Goal: Information Seeking & Learning: Learn about a topic

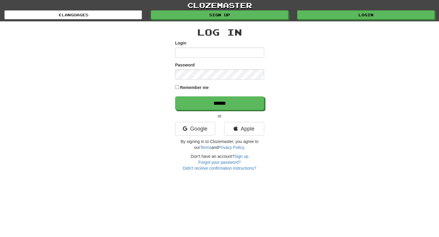
click at [197, 50] on input "Login" at bounding box center [219, 52] width 89 height 10
type input "**********"
click at [175, 96] on input "******" at bounding box center [219, 103] width 89 height 14
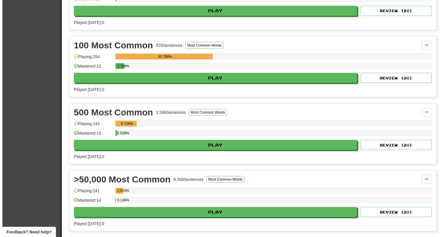
scroll to position [638, 0]
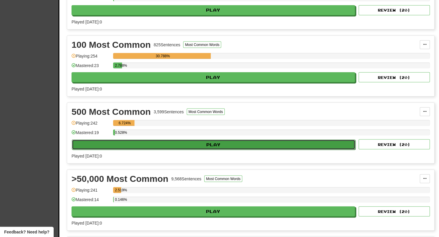
click at [187, 139] on button "Play" at bounding box center [213, 144] width 283 height 10
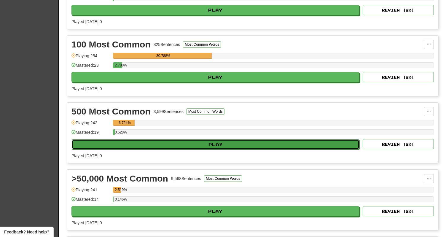
select select "**"
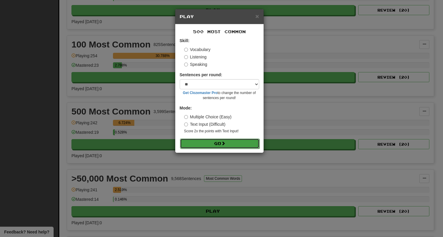
click at [212, 140] on button "Go" at bounding box center [219, 144] width 79 height 10
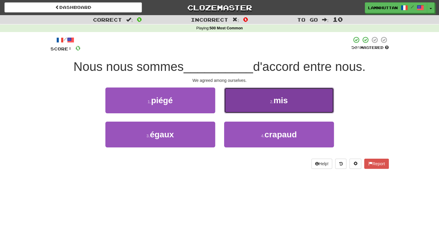
click at [263, 104] on button "2 . mis" at bounding box center [279, 100] width 110 height 26
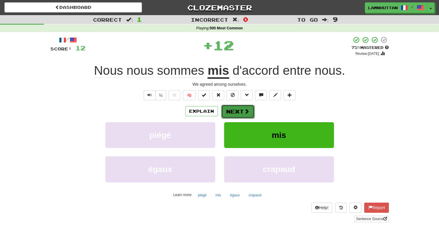
click at [237, 107] on button "Next" at bounding box center [237, 112] width 33 height 14
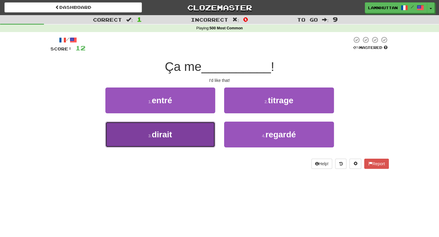
click at [187, 139] on button "3 . dirait" at bounding box center [160, 135] width 110 height 26
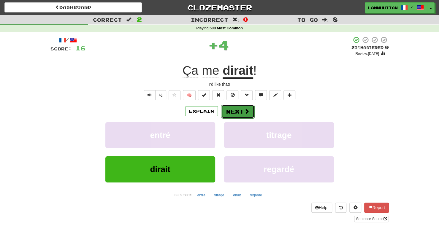
click at [234, 112] on button "Next" at bounding box center [237, 112] width 33 height 14
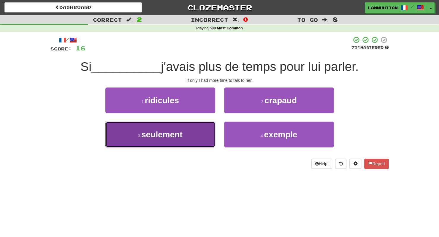
click at [195, 136] on button "3 . seulement" at bounding box center [160, 135] width 110 height 26
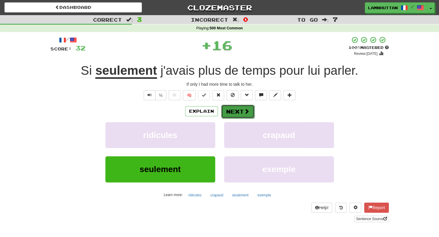
click at [235, 111] on button "Next" at bounding box center [237, 112] width 33 height 14
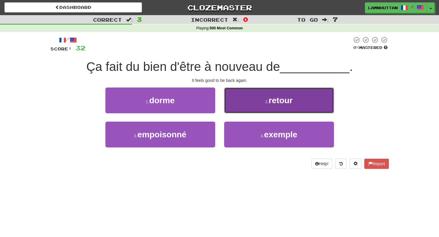
click at [259, 101] on button "2 . retour" at bounding box center [279, 100] width 110 height 26
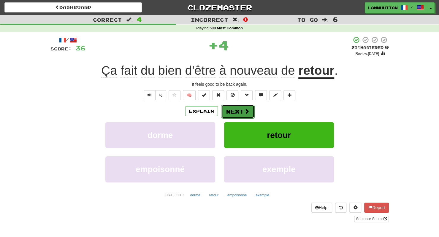
click at [229, 109] on button "Next" at bounding box center [237, 112] width 33 height 14
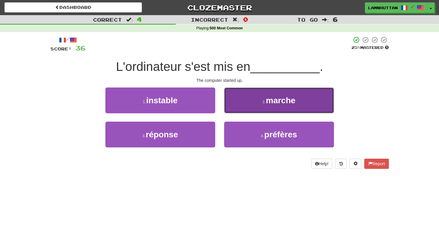
click at [254, 109] on button "2 . [GEOGRAPHIC_DATA]" at bounding box center [279, 100] width 110 height 26
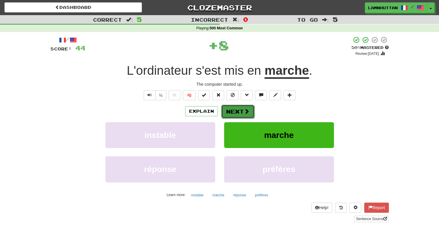
click at [235, 109] on button "Next" at bounding box center [237, 112] width 33 height 14
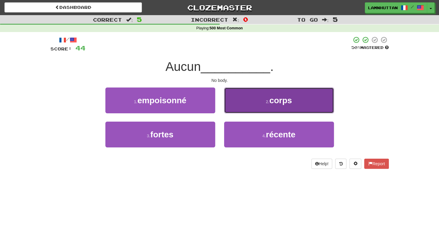
click at [259, 106] on button "2 . corps" at bounding box center [279, 100] width 110 height 26
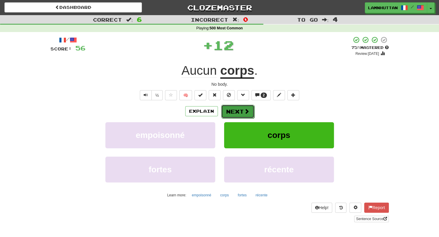
click at [244, 109] on span at bounding box center [246, 111] width 5 height 5
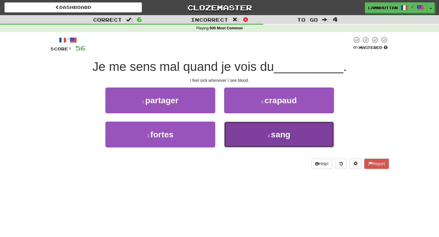
click at [241, 135] on button "4 . sang" at bounding box center [279, 135] width 110 height 26
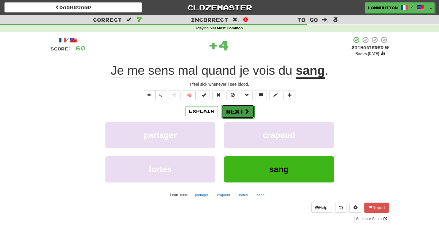
click at [236, 115] on button "Next" at bounding box center [237, 112] width 33 height 14
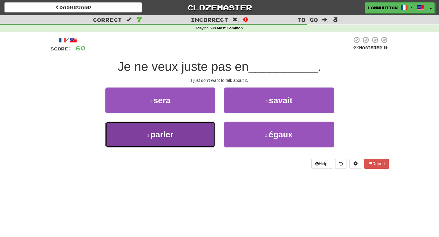
click at [196, 134] on button "3 . parler" at bounding box center [160, 135] width 110 height 26
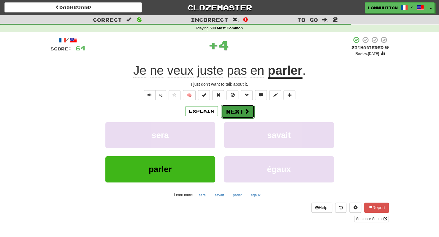
click at [241, 105] on button "Next" at bounding box center [237, 112] width 33 height 14
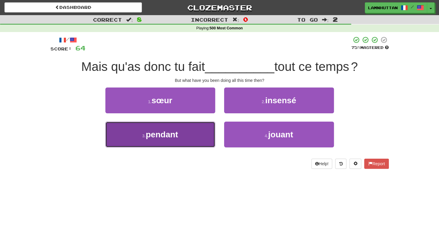
click at [189, 131] on button "3 . pendant" at bounding box center [160, 135] width 110 height 26
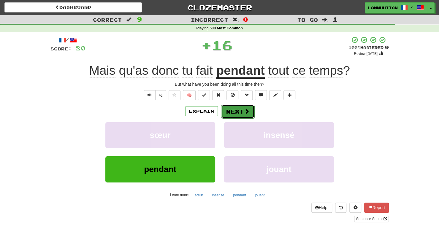
click at [237, 108] on button "Next" at bounding box center [237, 112] width 33 height 14
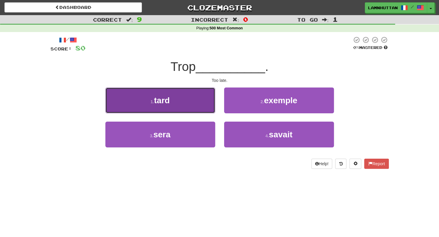
click at [203, 102] on button "1 . tard" at bounding box center [160, 100] width 110 height 26
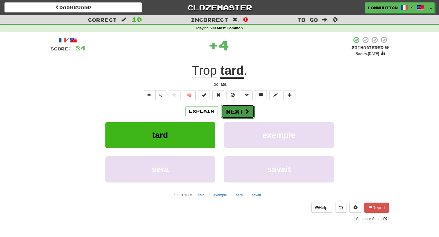
click at [240, 111] on button "Next" at bounding box center [237, 112] width 33 height 14
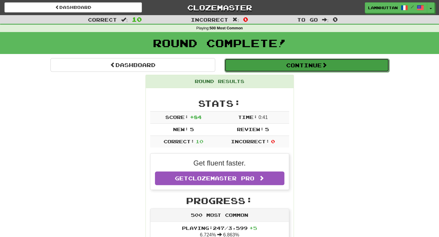
click at [302, 64] on button "Continue" at bounding box center [306, 65] width 165 height 14
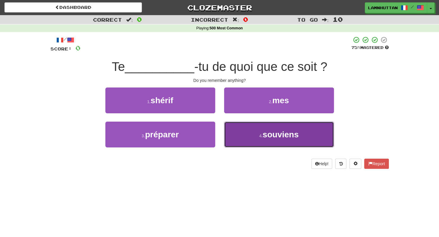
click at [260, 128] on button "4 . [GEOGRAPHIC_DATA]" at bounding box center [279, 135] width 110 height 26
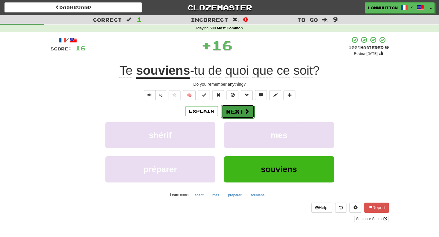
click at [236, 110] on button "Next" at bounding box center [237, 112] width 33 height 14
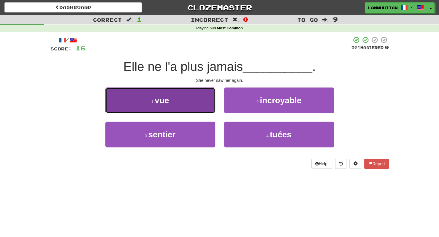
click at [202, 99] on button "1 . vue" at bounding box center [160, 100] width 110 height 26
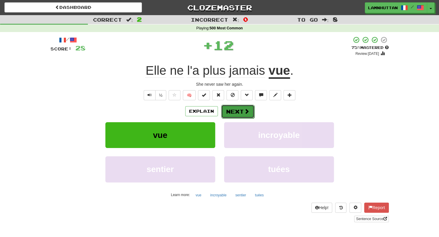
click at [245, 117] on button "Next" at bounding box center [237, 112] width 33 height 14
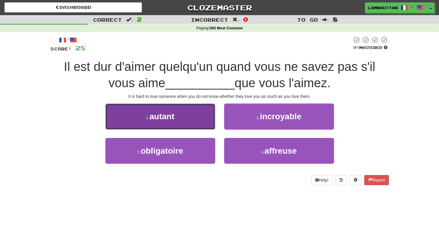
click at [205, 126] on button "1 . autant" at bounding box center [160, 117] width 110 height 26
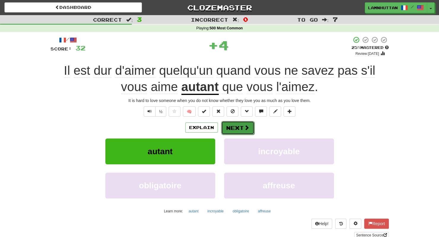
click at [235, 128] on button "Next" at bounding box center [237, 128] width 33 height 14
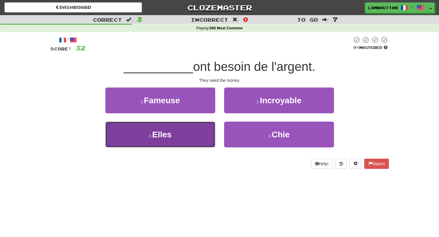
click at [206, 130] on button "3 . Elles" at bounding box center [160, 135] width 110 height 26
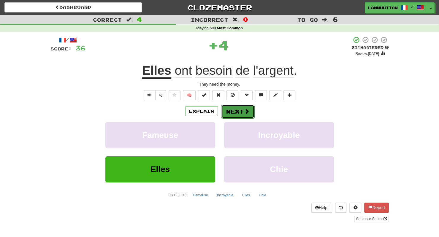
click at [230, 115] on button "Next" at bounding box center [237, 112] width 33 height 14
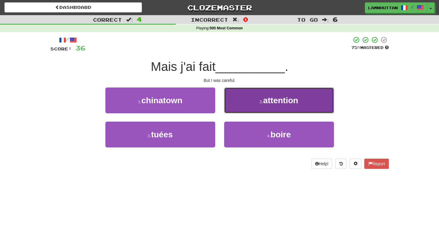
click at [258, 108] on button "2 . attention" at bounding box center [279, 100] width 110 height 26
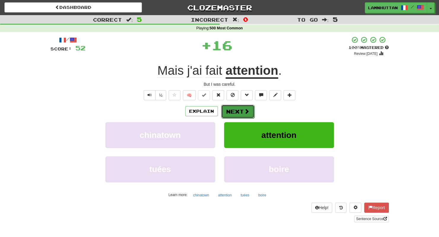
click at [228, 110] on button "Next" at bounding box center [237, 112] width 33 height 14
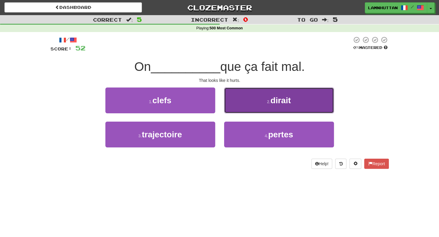
click at [259, 108] on button "2 . dirait" at bounding box center [279, 100] width 110 height 26
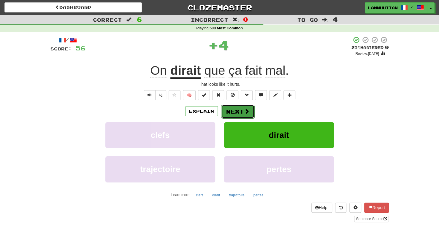
click at [242, 111] on button "Next" at bounding box center [237, 112] width 33 height 14
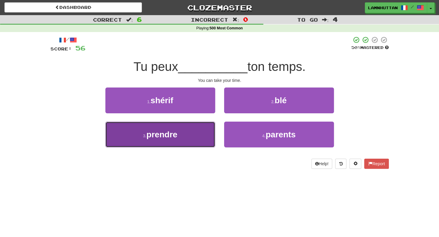
click at [175, 133] on span "prendre" at bounding box center [161, 134] width 31 height 9
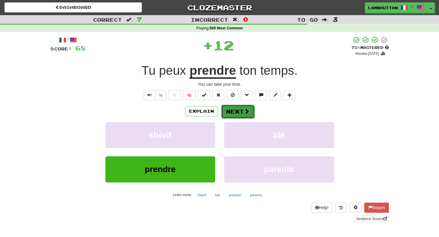
click at [238, 108] on button "Next" at bounding box center [237, 112] width 33 height 14
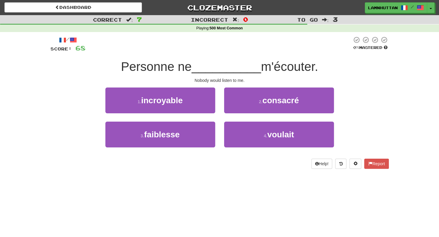
click at [227, 159] on div "Help! Report" at bounding box center [219, 164] width 338 height 10
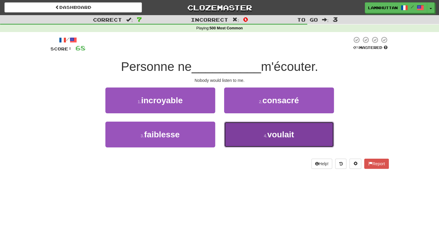
click at [243, 125] on button "4 . voulait" at bounding box center [279, 135] width 110 height 26
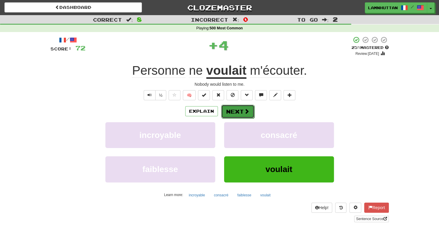
click at [227, 106] on button "Next" at bounding box center [237, 112] width 33 height 14
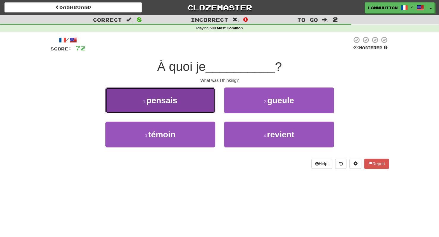
click at [208, 108] on button "1 . pensais" at bounding box center [160, 100] width 110 height 26
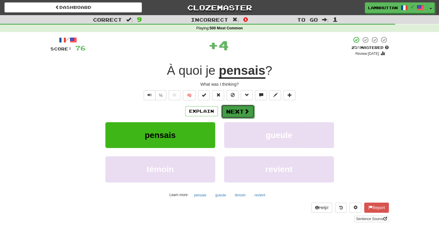
click at [232, 110] on button "Next" at bounding box center [237, 112] width 33 height 14
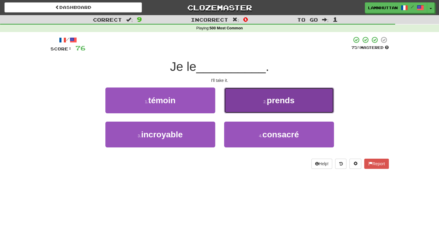
click at [261, 99] on button "2 . prends" at bounding box center [279, 100] width 110 height 26
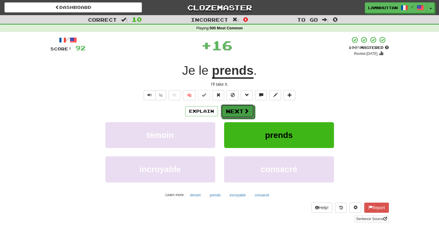
click at [238, 108] on button "Next" at bounding box center [237, 111] width 33 height 14
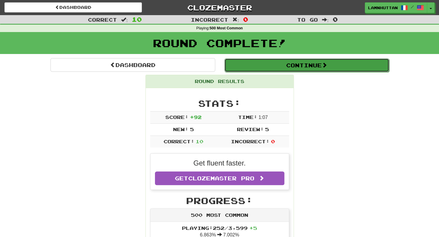
click at [291, 65] on button "Continue" at bounding box center [306, 65] width 165 height 14
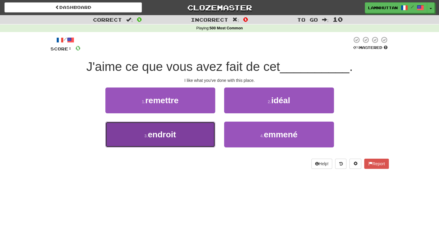
click at [207, 122] on button "3 . endroit" at bounding box center [160, 135] width 110 height 26
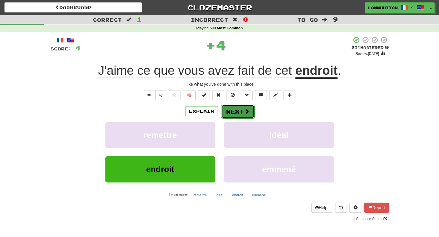
click at [226, 114] on button "Next" at bounding box center [237, 112] width 33 height 14
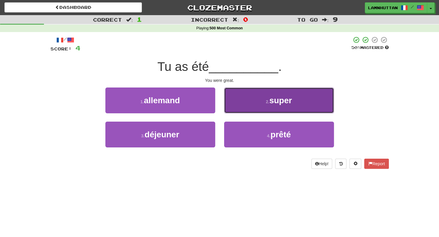
click at [252, 106] on button "2 . super" at bounding box center [279, 100] width 110 height 26
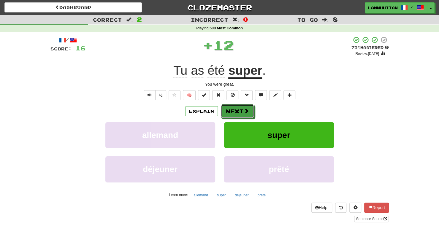
click at [242, 109] on button "Next" at bounding box center [237, 111] width 33 height 14
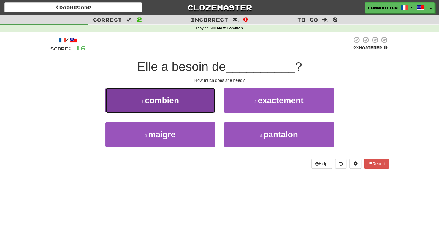
click at [211, 112] on button "1 . combien" at bounding box center [160, 100] width 110 height 26
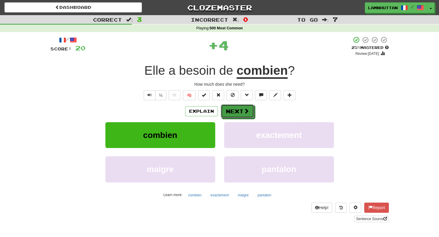
click at [230, 110] on button "Next" at bounding box center [237, 111] width 33 height 14
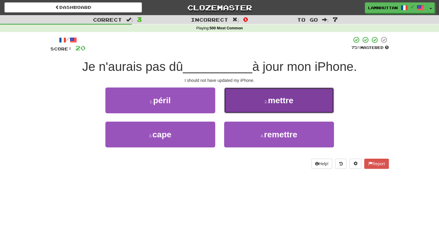
click at [257, 96] on button "2 . mettre" at bounding box center [279, 100] width 110 height 26
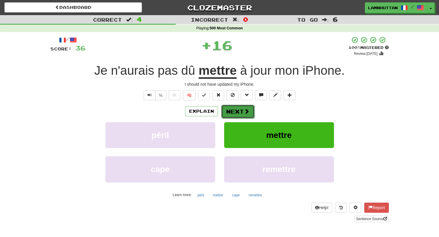
click at [242, 105] on button "Next" at bounding box center [237, 112] width 33 height 14
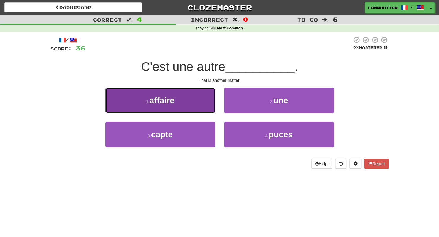
click at [201, 104] on button "1 . affaire" at bounding box center [160, 100] width 110 height 26
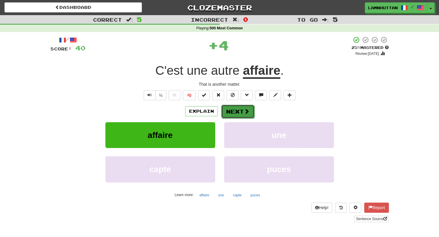
click at [226, 105] on button "Next" at bounding box center [237, 112] width 33 height 14
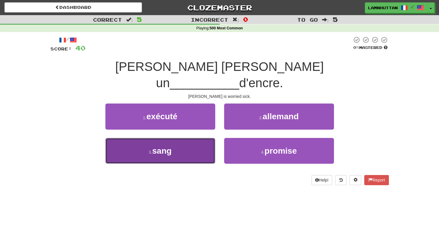
click at [174, 144] on button "3 . sang" at bounding box center [160, 151] width 110 height 26
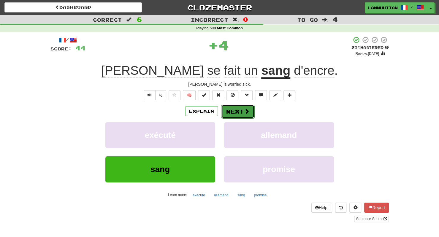
click at [232, 113] on button "Next" at bounding box center [237, 112] width 33 height 14
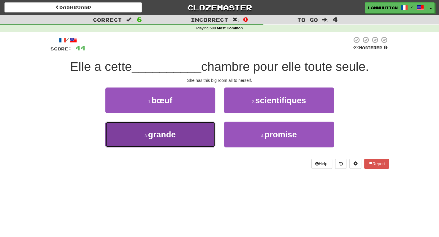
click at [203, 144] on button "3 . grande" at bounding box center [160, 135] width 110 height 26
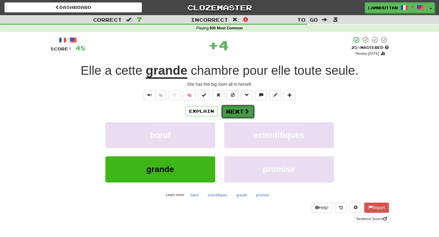
click at [243, 112] on button "Next" at bounding box center [237, 112] width 33 height 14
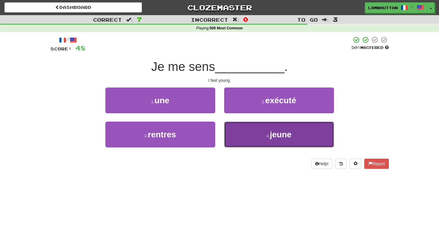
click at [242, 129] on button "4 . jeune" at bounding box center [279, 135] width 110 height 26
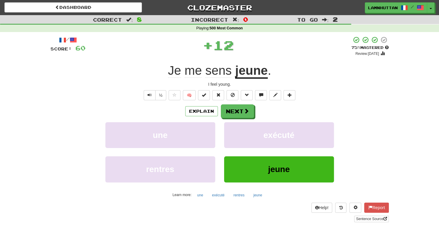
click at [233, 104] on div "Explain Next" at bounding box center [219, 111] width 338 height 14
click at [231, 107] on button "Next" at bounding box center [237, 112] width 33 height 14
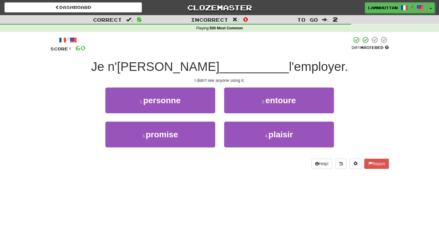
click at [218, 99] on div "1 . personne" at bounding box center [160, 104] width 119 height 34
click at [216, 99] on div "1 . personne" at bounding box center [160, 104] width 119 height 34
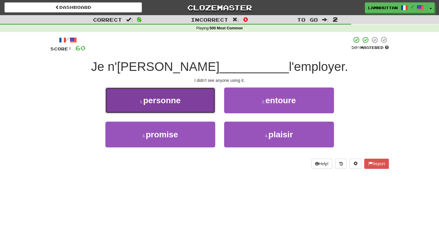
click at [214, 99] on button "1 . personne" at bounding box center [160, 100] width 110 height 26
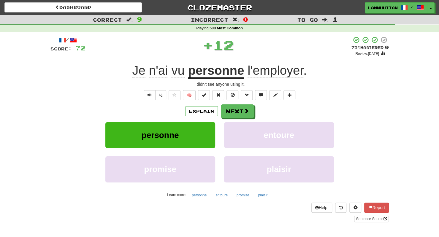
click at [229, 104] on div "/ Score: 72 + 12 75 % Mastered Review: [DATE] Je n'[PERSON_NAME] personne l'emp…" at bounding box center [219, 129] width 338 height 186
click at [228, 109] on button "Next" at bounding box center [237, 112] width 33 height 14
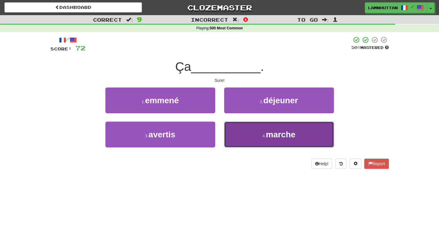
click at [238, 130] on button "4 . [GEOGRAPHIC_DATA]" at bounding box center [279, 135] width 110 height 26
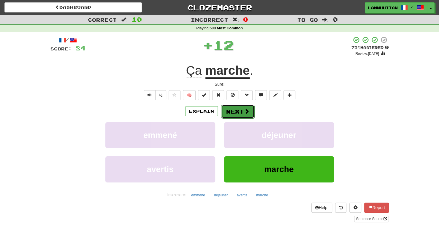
click at [236, 109] on button "Next" at bounding box center [237, 112] width 33 height 14
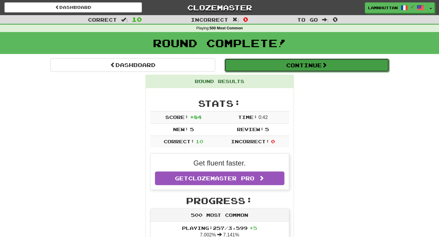
click at [297, 63] on button "Continue" at bounding box center [306, 65] width 165 height 14
